Goal: Find contact information: Find contact information

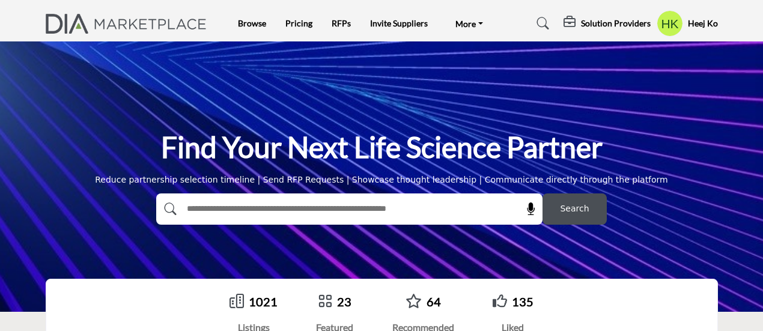
click at [259, 206] on input "text" at bounding box center [323, 209] width 286 height 18
type input "**********"
click at [567, 213] on span "Search" at bounding box center [574, 208] width 29 height 13
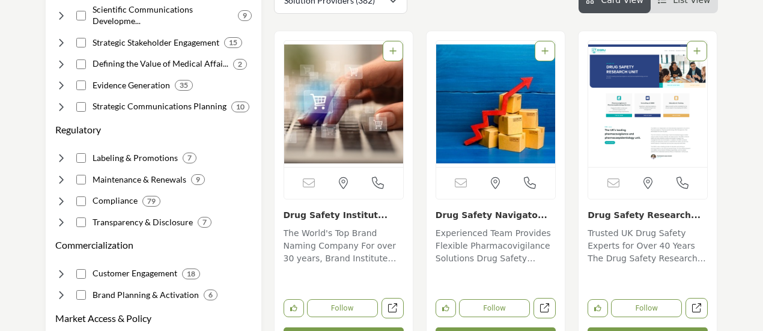
scroll to position [311, 0]
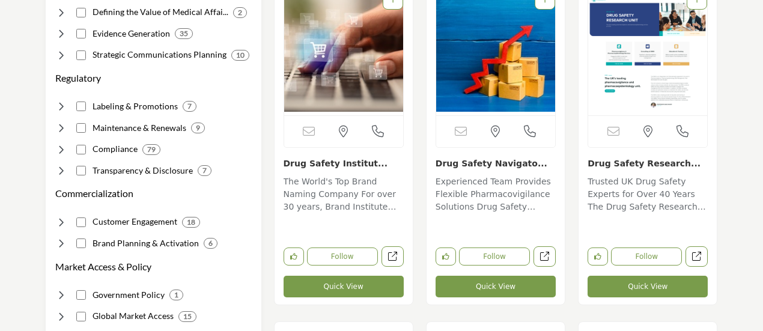
click at [496, 163] on link "Drug Safety Navigato..." at bounding box center [491, 164] width 112 height 10
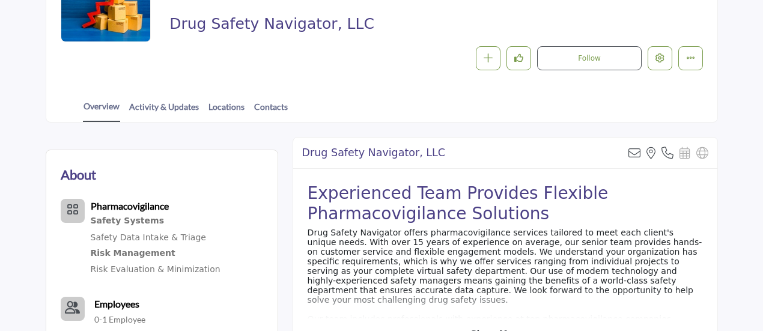
scroll to position [319, 0]
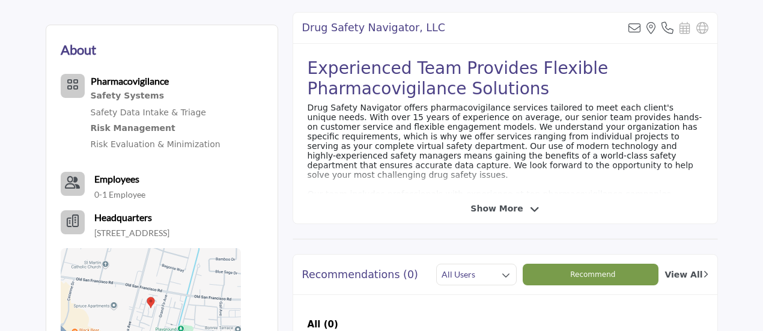
drag, startPoint x: 765, startPoint y: 23, endPoint x: 768, endPoint y: 187, distance: 164.0
click at [762, 187] on html "Browse Pricing RFPs Invite Suppliers FAQ's" at bounding box center [381, 330] width 763 height 1299
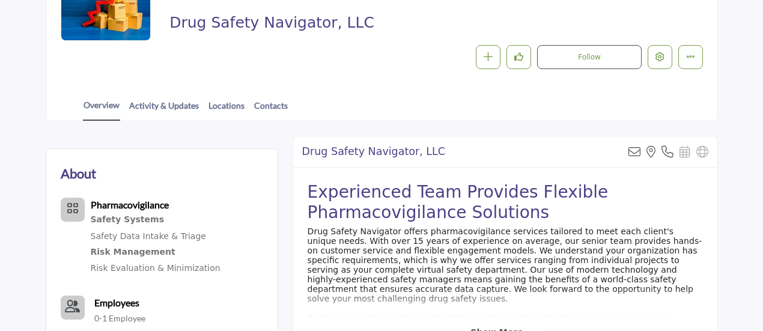
scroll to position [196, 0]
click at [279, 101] on link "Contacts" at bounding box center [270, 108] width 35 height 21
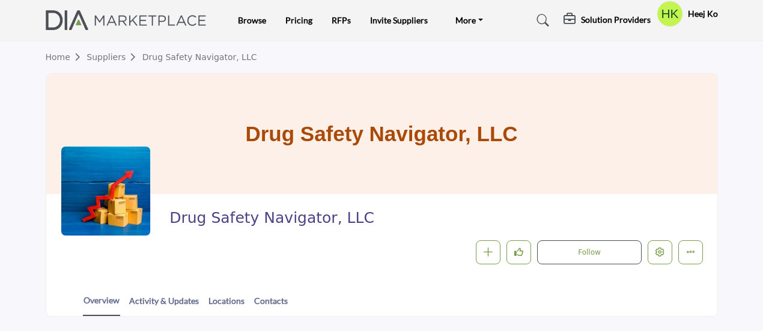
scroll to position [196, 0]
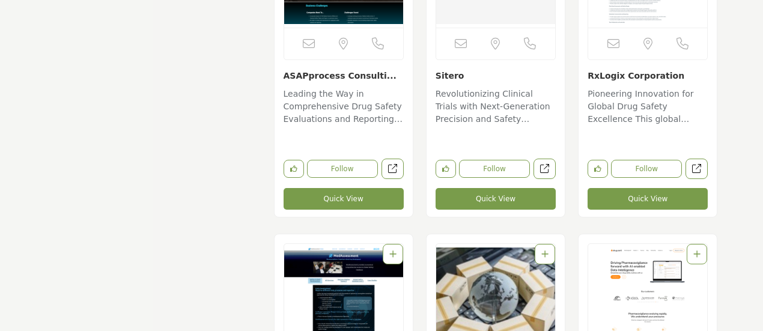
scroll to position [2123, 0]
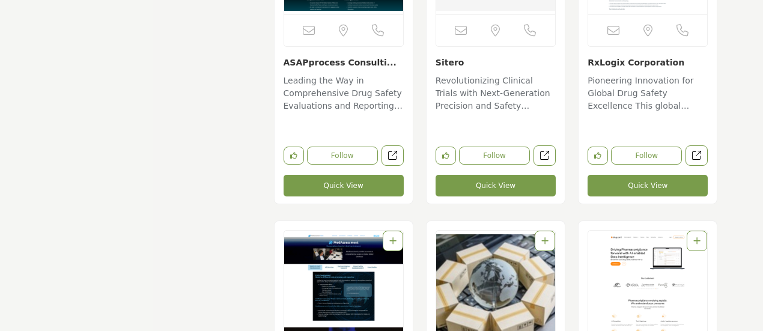
click at [613, 64] on link "RxLogix Corporation" at bounding box center [635, 63] width 97 height 10
